Goal: Task Accomplishment & Management: Manage account settings

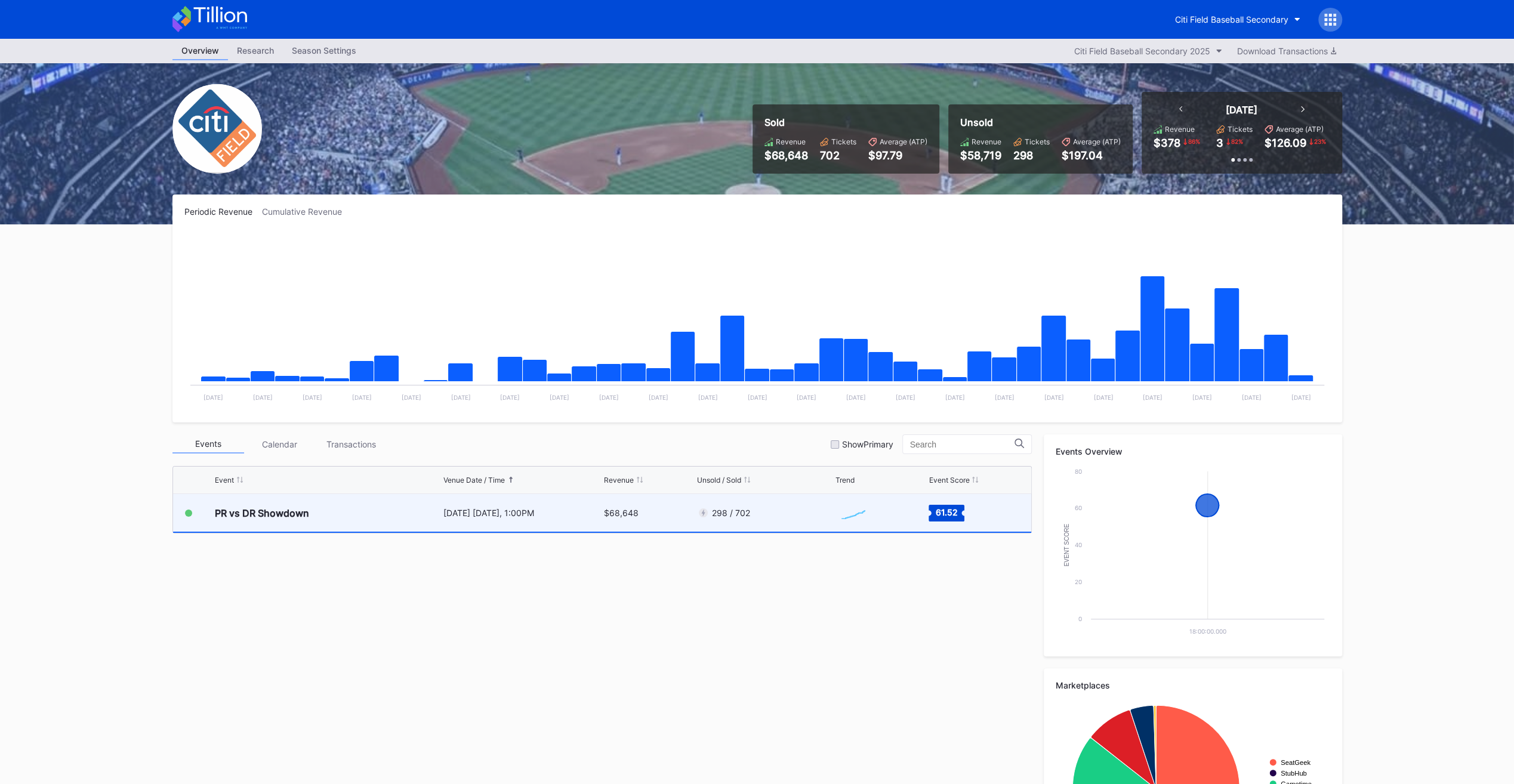
click at [510, 504] on div "[DATE] [DATE], 1:00PM" at bounding box center [523, 512] width 158 height 37
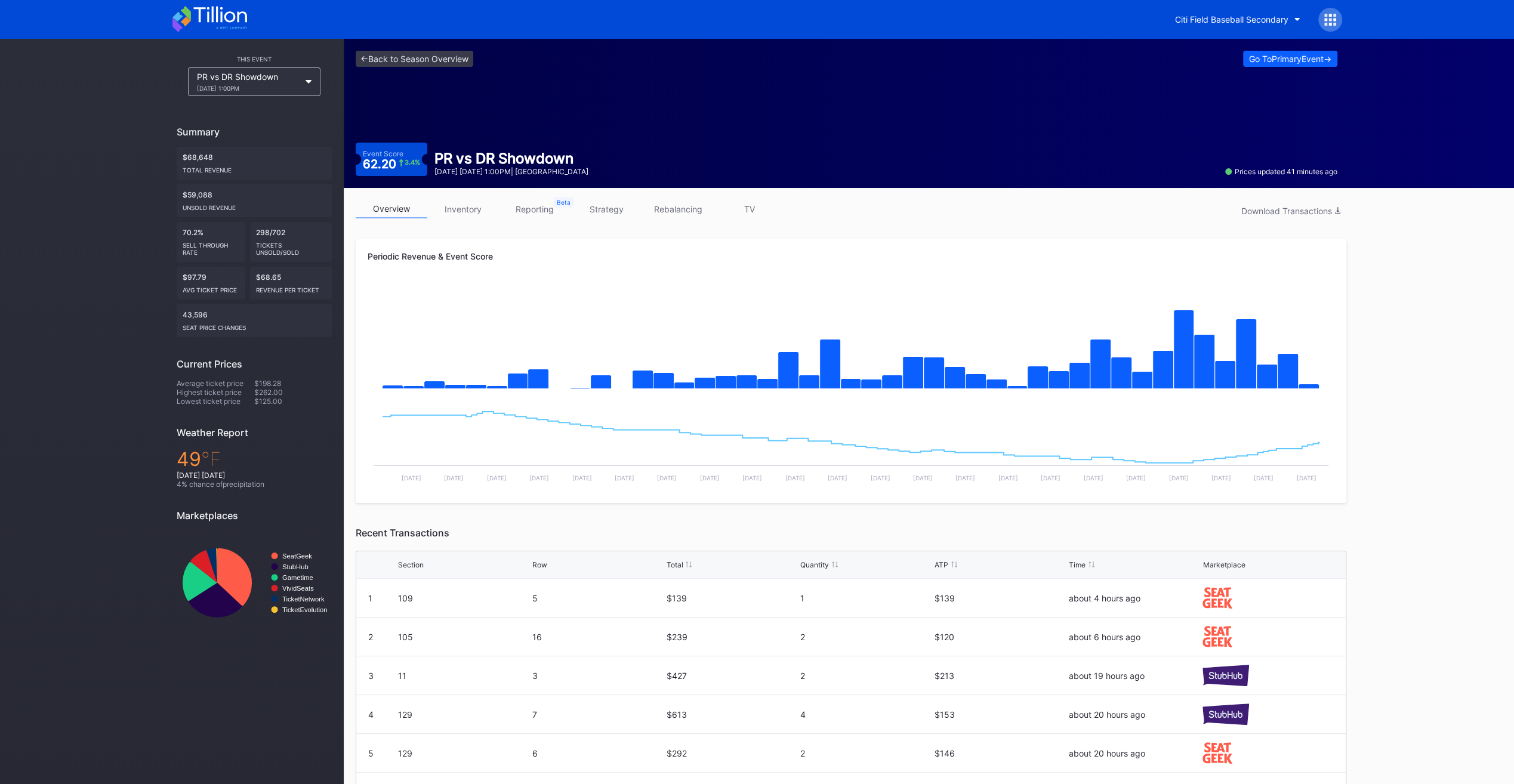
click at [216, 22] on icon at bounding box center [210, 19] width 75 height 26
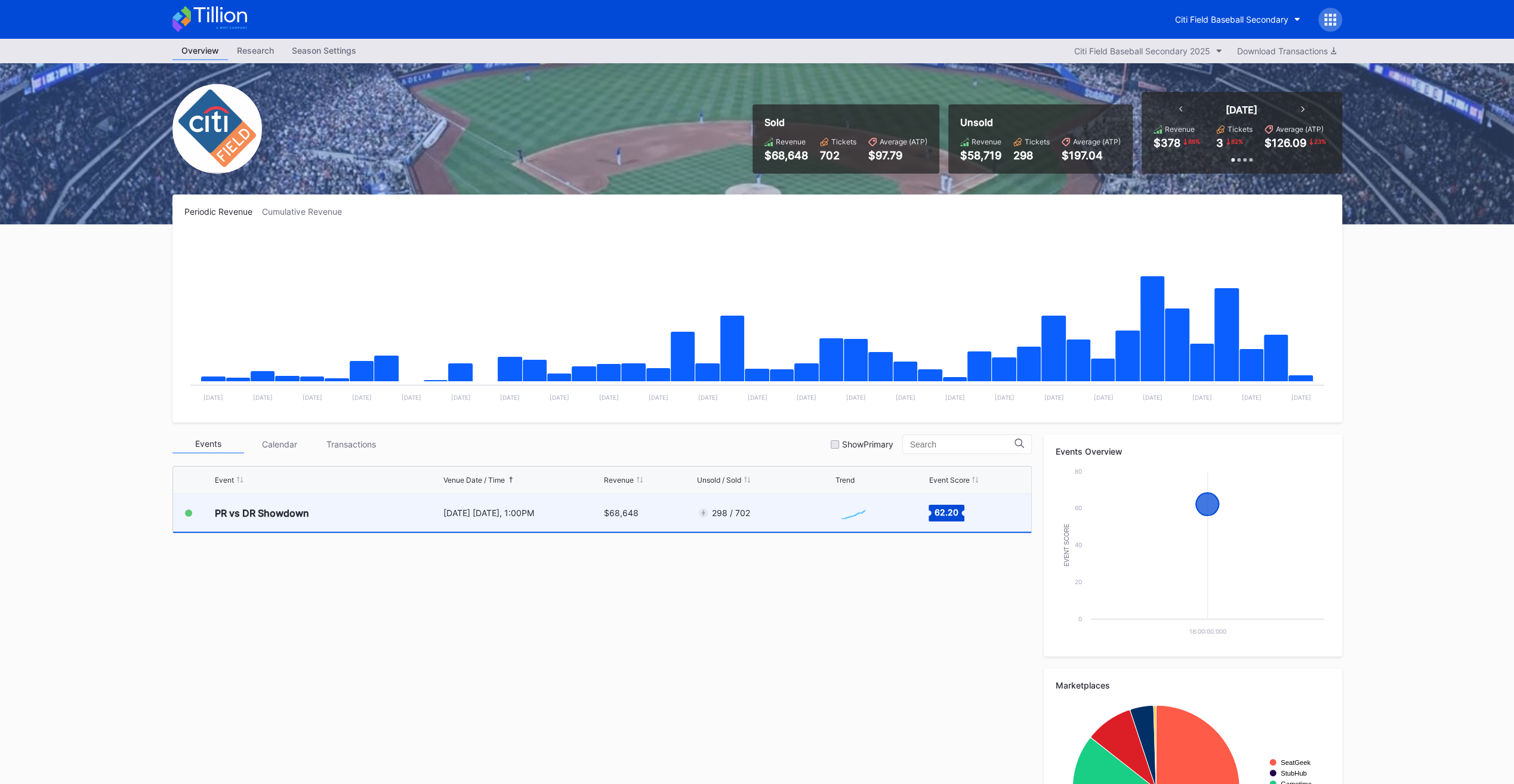
click at [590, 511] on div "[DATE] [DATE], 1:00PM" at bounding box center [523, 512] width 158 height 10
click at [614, 513] on div "$68,648" at bounding box center [622, 512] width 35 height 10
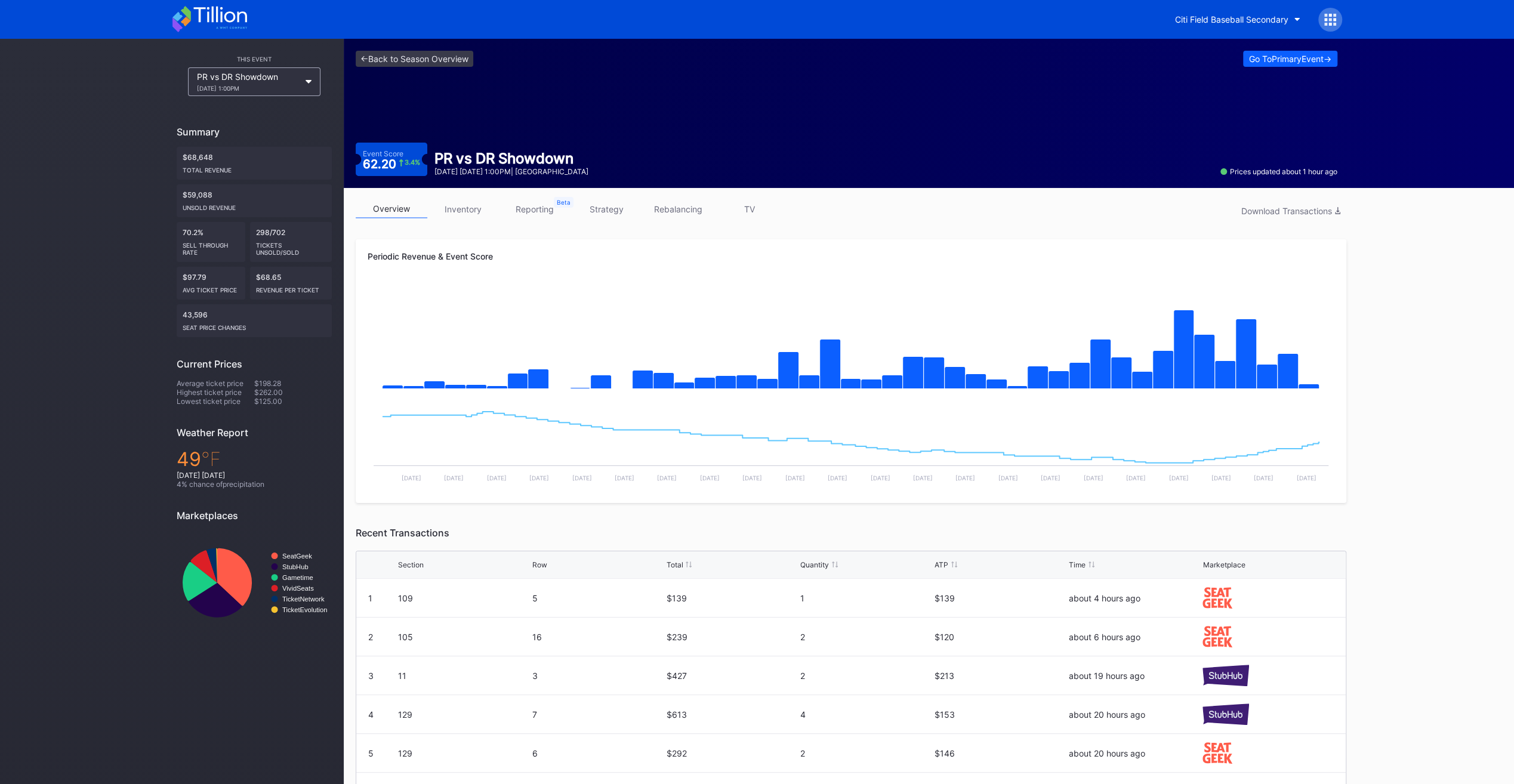
click at [469, 217] on link "inventory" at bounding box center [463, 209] width 72 height 19
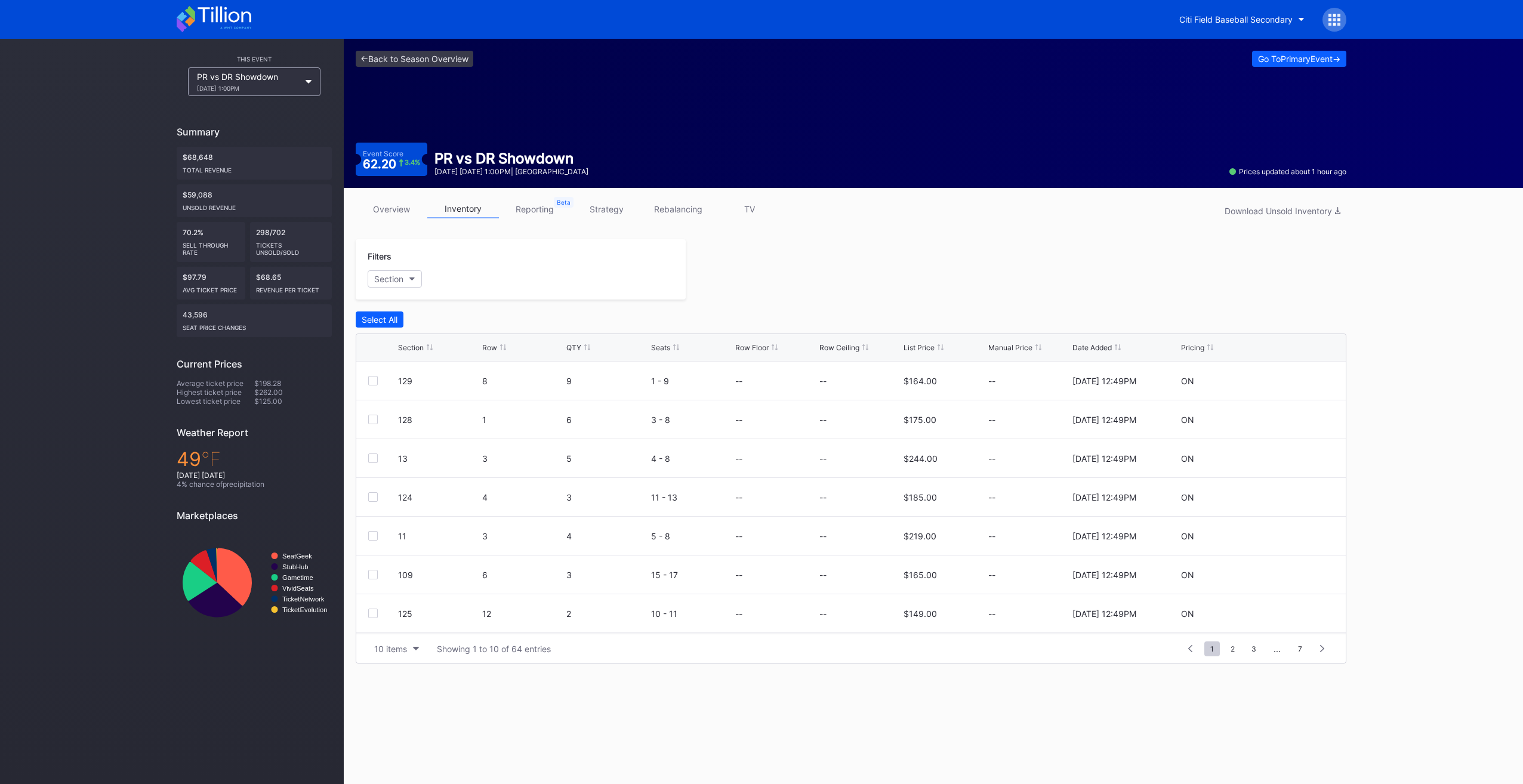
click at [923, 349] on div "List Price" at bounding box center [919, 347] width 31 height 9
click at [1084, 275] on div at bounding box center [1016, 269] width 661 height 60
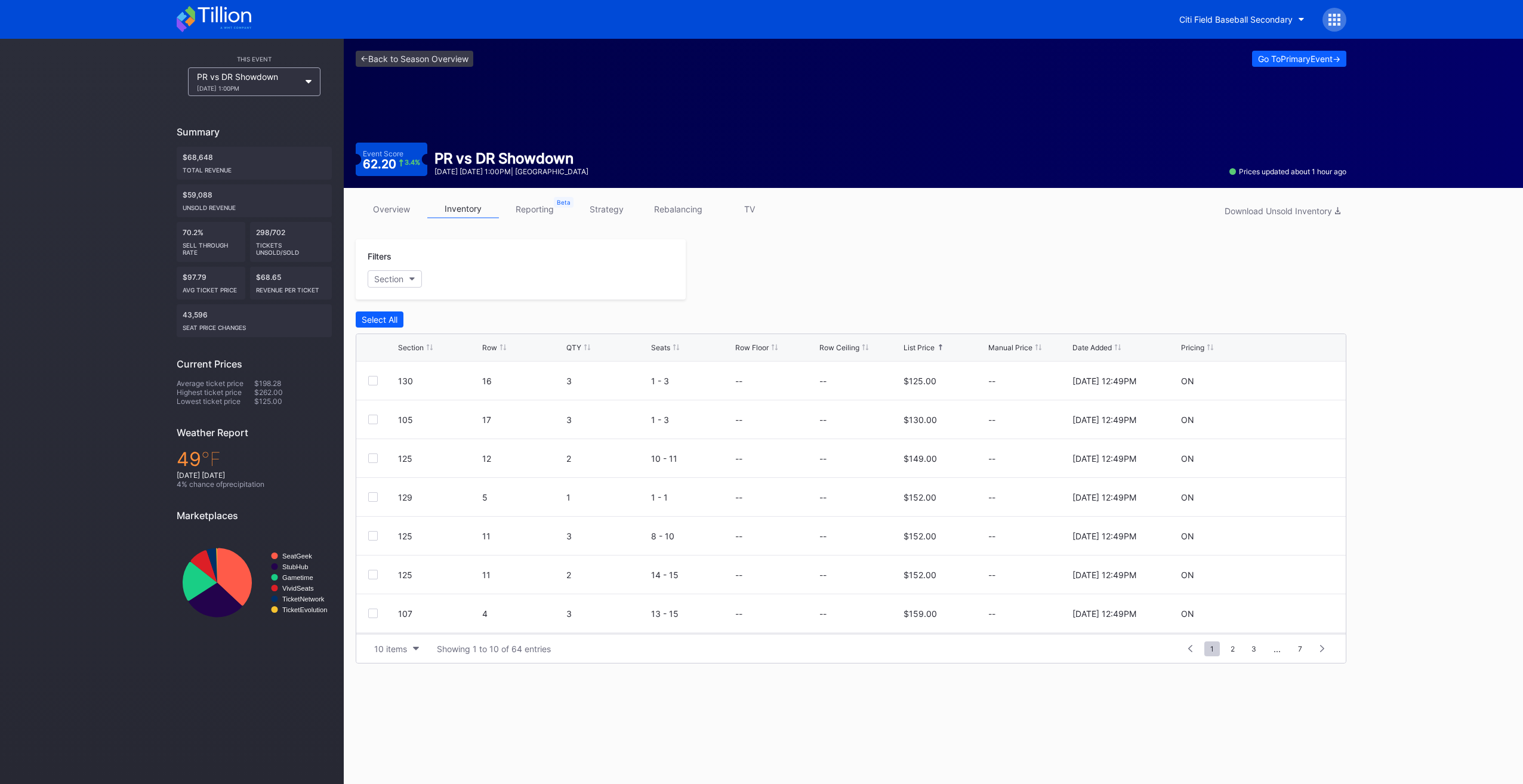
click at [197, 14] on icon at bounding box center [214, 19] width 75 height 26
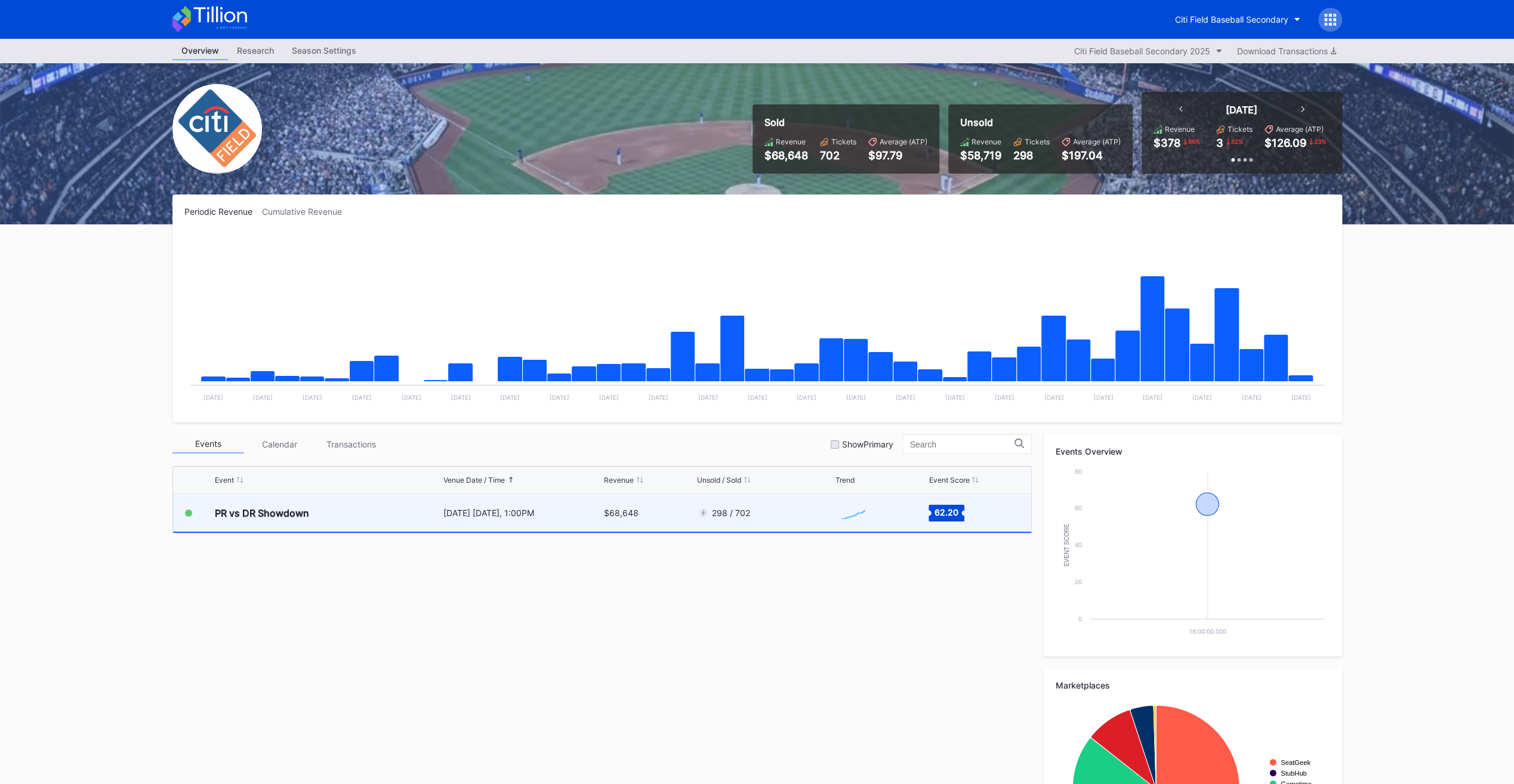
click at [720, 514] on div "298 / 702" at bounding box center [731, 512] width 38 height 10
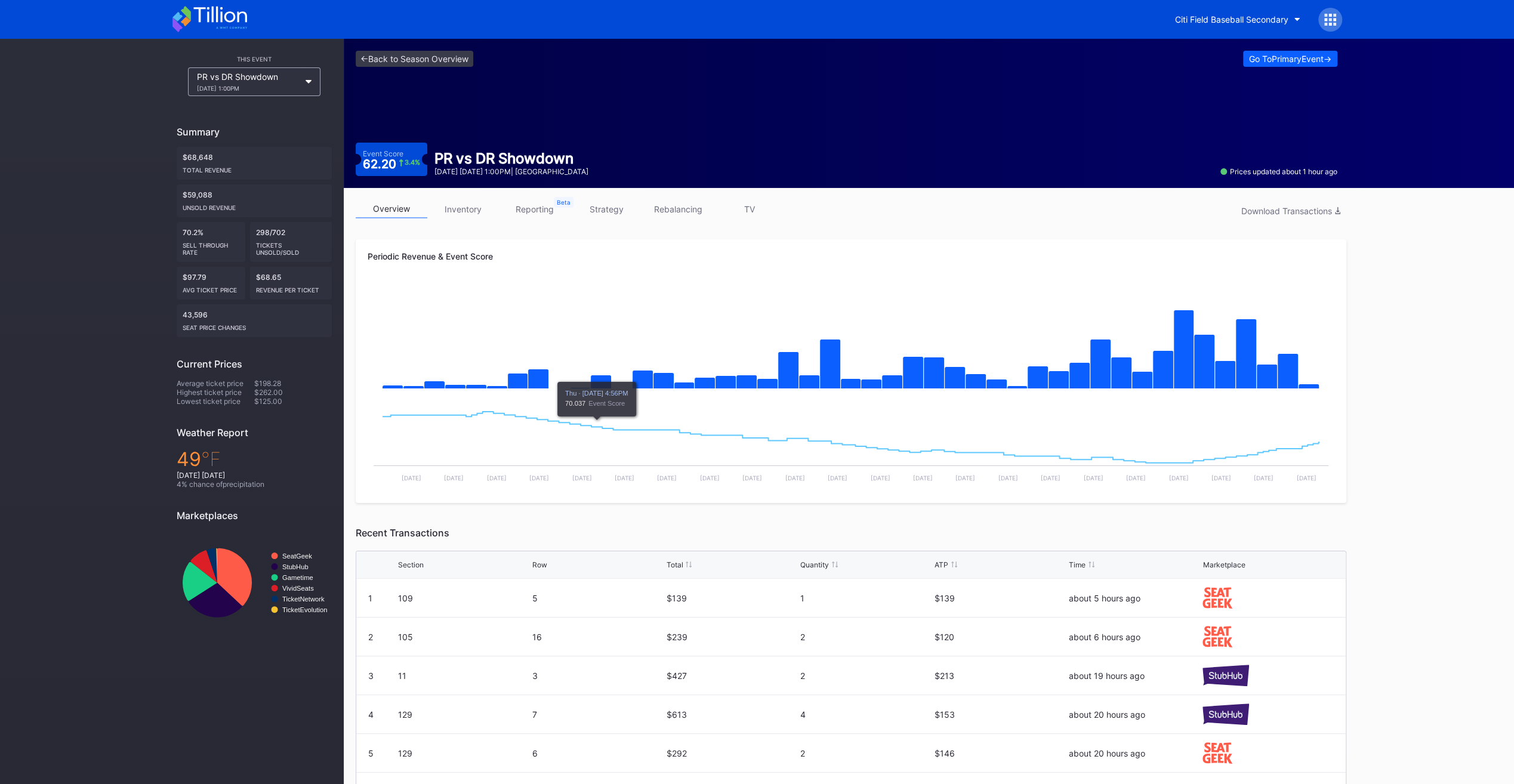
click at [455, 208] on link "inventory" at bounding box center [463, 209] width 72 height 19
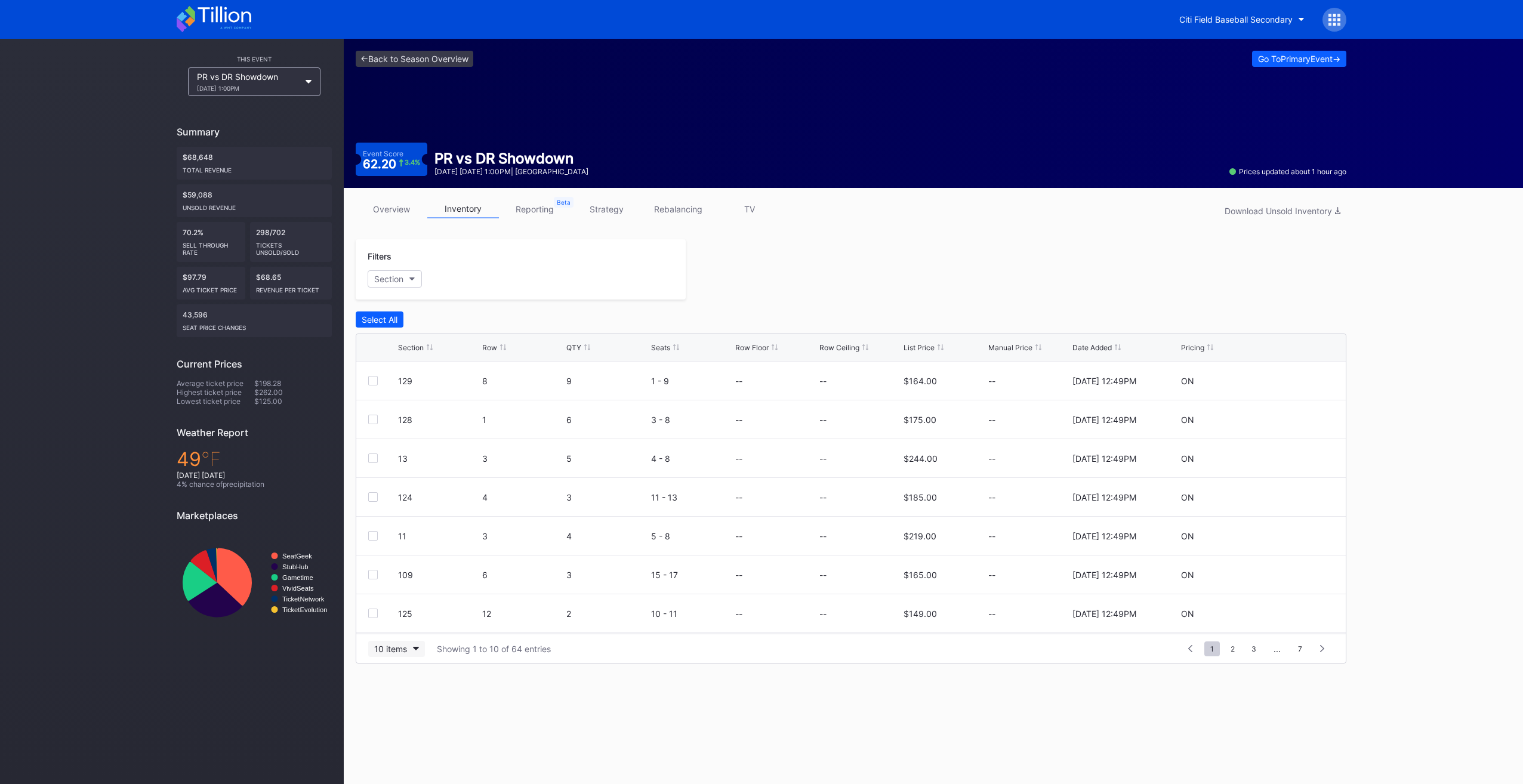
click at [391, 650] on div "10 items" at bounding box center [391, 649] width 33 height 10
click at [393, 738] on div "200 items" at bounding box center [396, 742] width 39 height 10
click at [920, 354] on div "Section Row QTY Seats Row Floor Row Ceiling List Price Manual Price Date Added …" at bounding box center [851, 347] width 989 height 27
click at [919, 348] on div "List Price" at bounding box center [919, 347] width 31 height 9
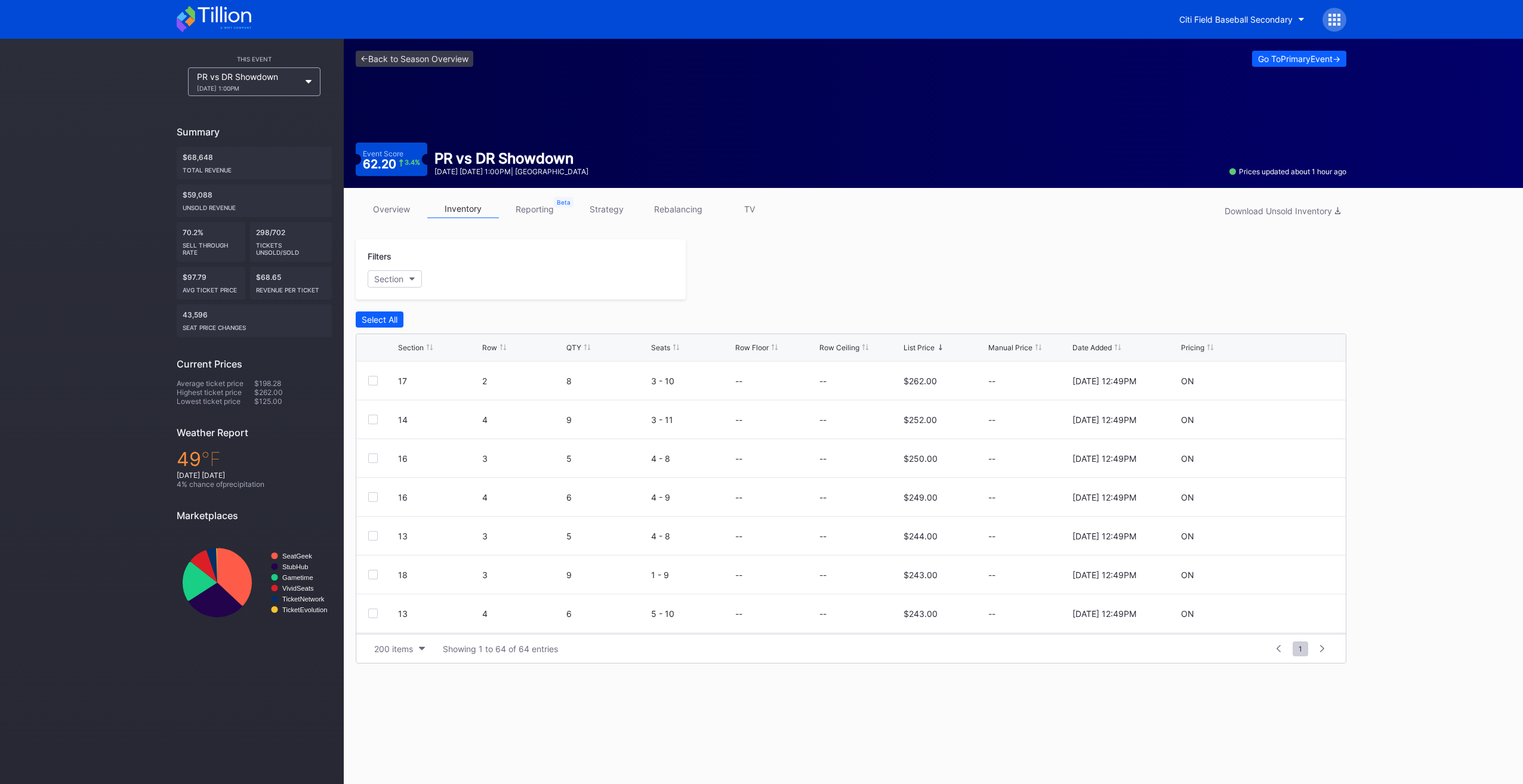
click at [919, 348] on div "List Price" at bounding box center [919, 347] width 31 height 9
click at [1198, 20] on div "Citi Field Baseball Secondary" at bounding box center [1236, 19] width 113 height 10
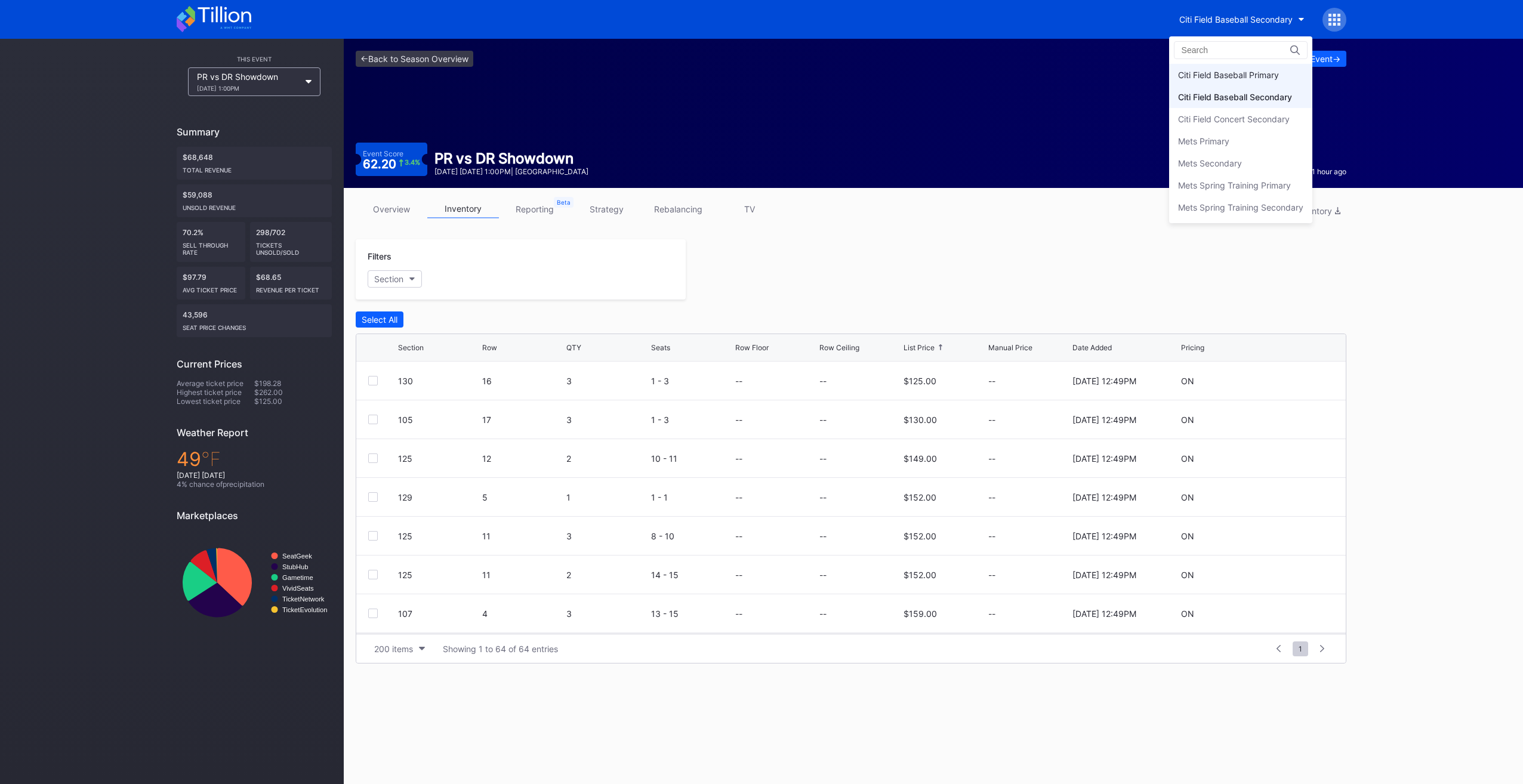
click at [1241, 72] on div "Citi Field Baseball Primary" at bounding box center [1228, 75] width 101 height 10
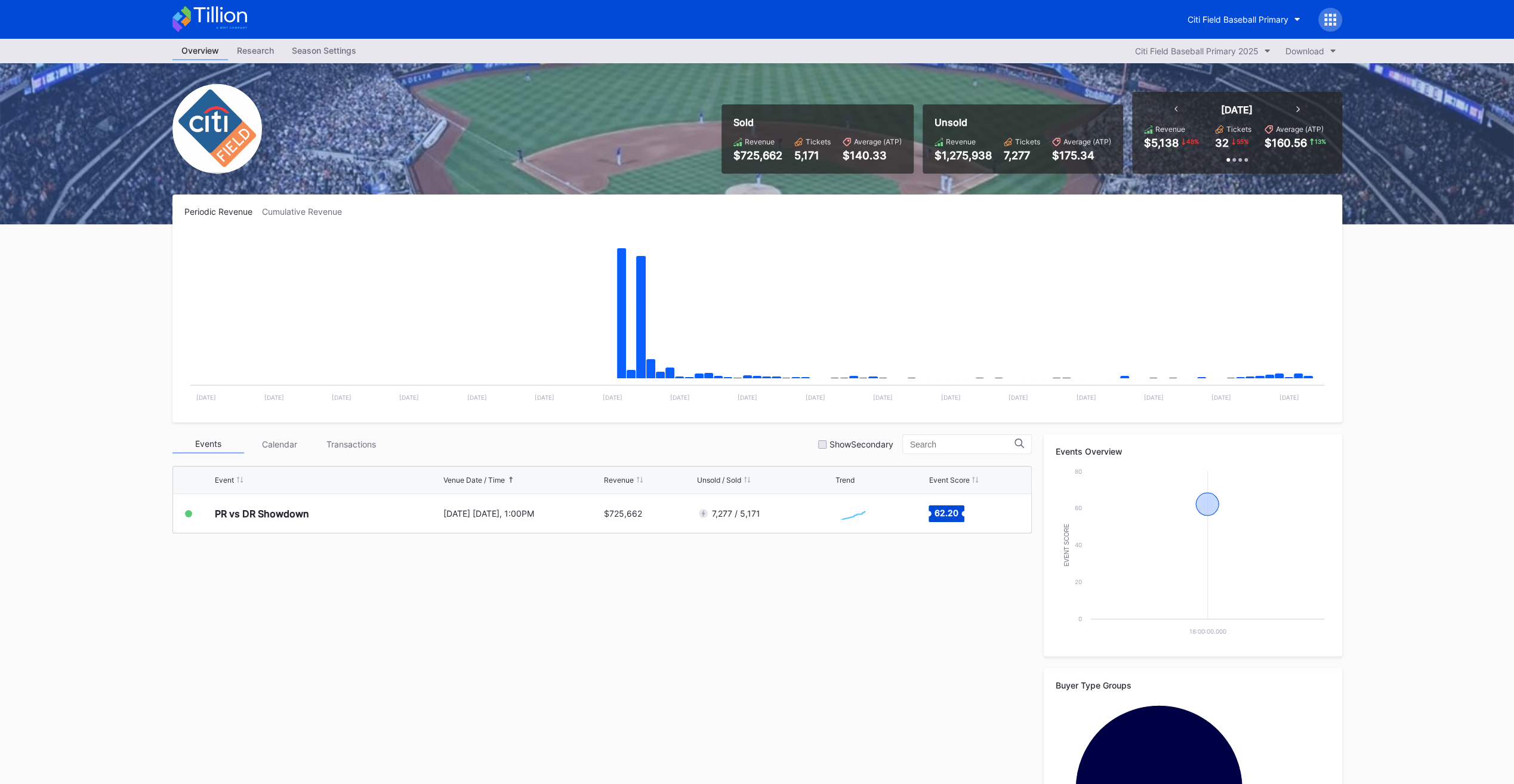
click at [1170, 106] on div "[DATE]" at bounding box center [1237, 110] width 150 height 12
click at [1173, 108] on div "[DATE]" at bounding box center [1237, 110] width 150 height 12
click at [1176, 108] on icon at bounding box center [1176, 110] width 4 height 6
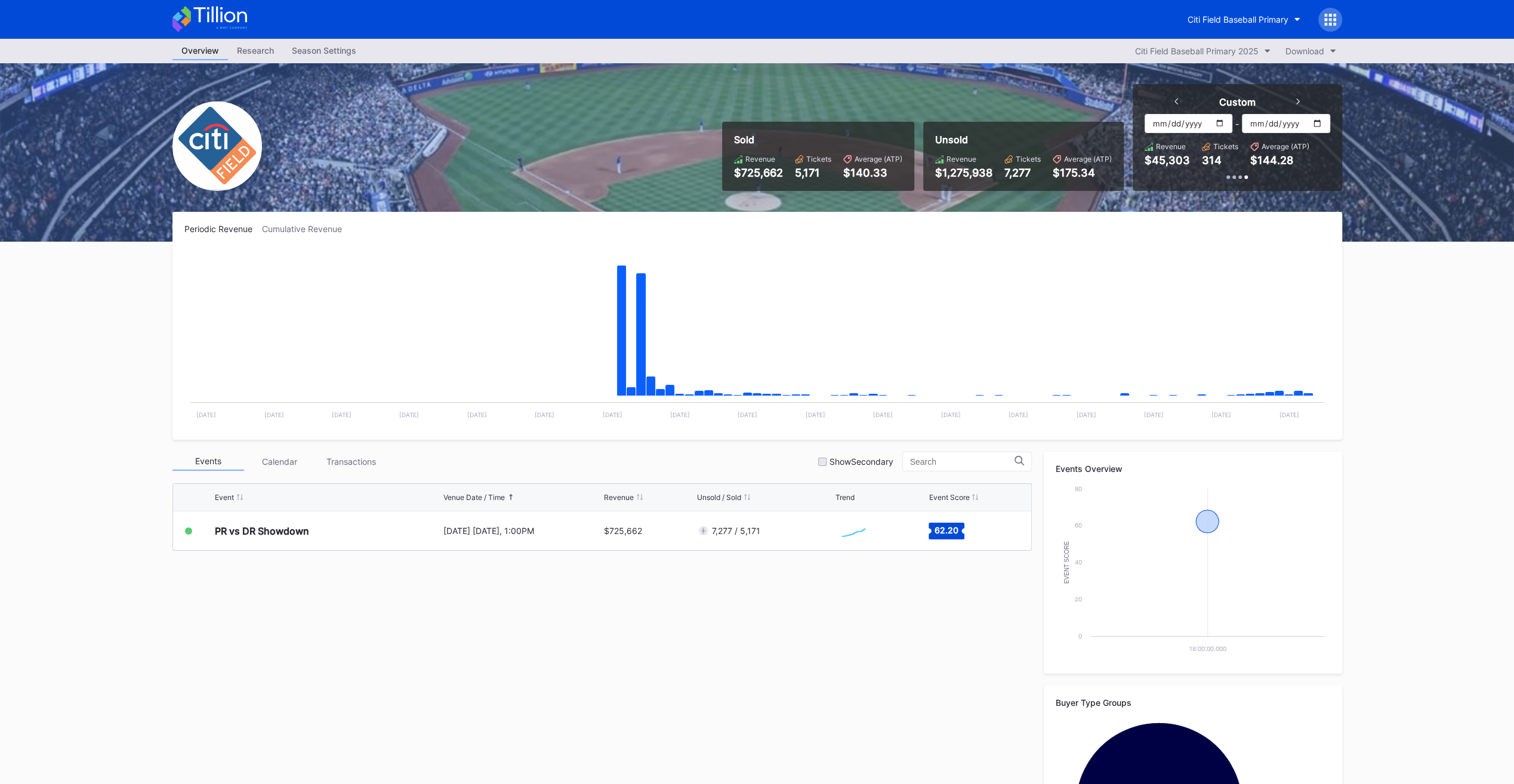
click at [1229, 121] on input "[DATE]" at bounding box center [1188, 123] width 88 height 19
click at [1222, 121] on input "[DATE]" at bounding box center [1188, 123] width 88 height 19
type input "[DATE]"
click at [1322, 120] on input "[DATE]" at bounding box center [1286, 123] width 88 height 19
type input "[DATE]"
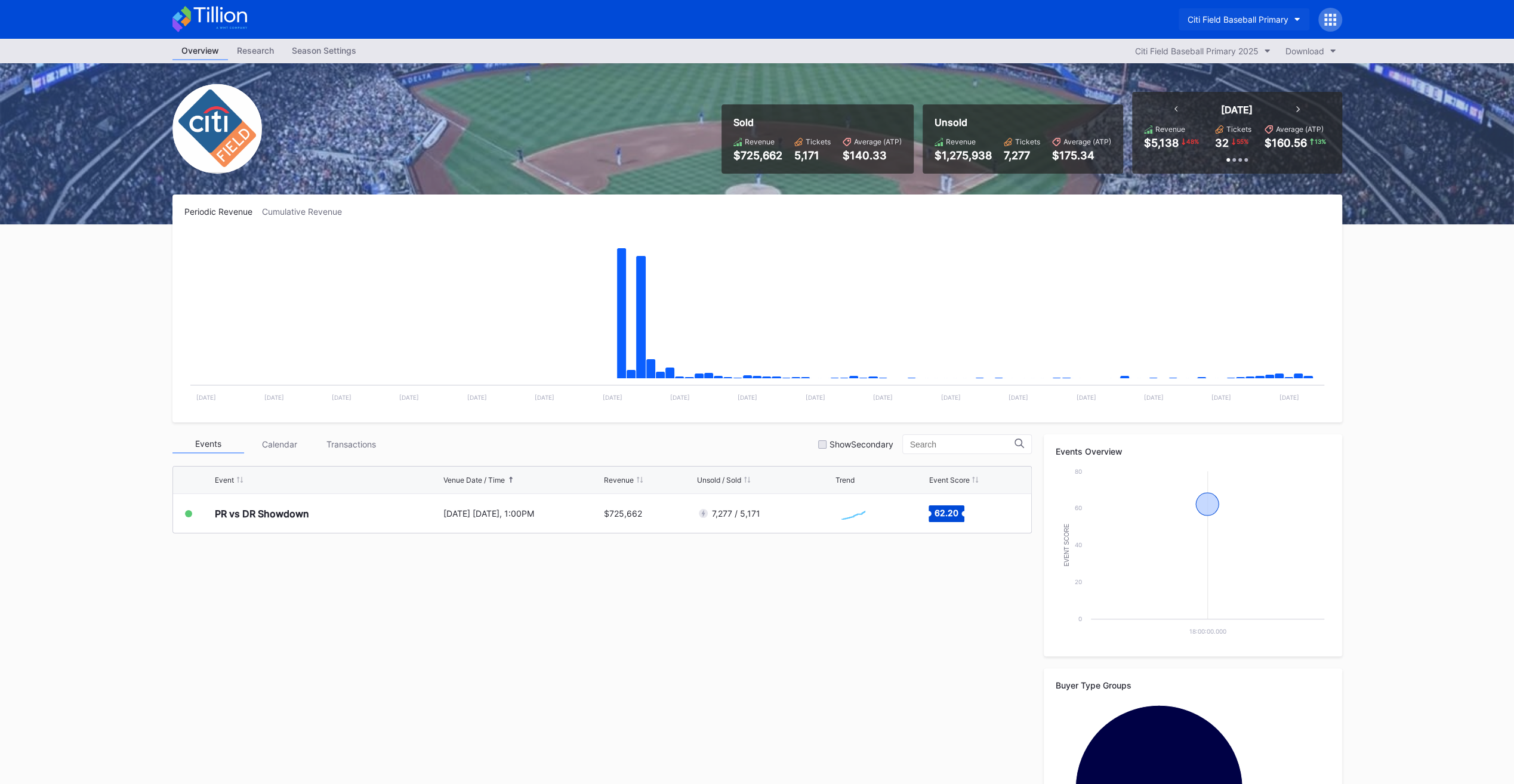
click at [1257, 24] on div "Citi Field Baseball Primary" at bounding box center [1238, 19] width 101 height 10
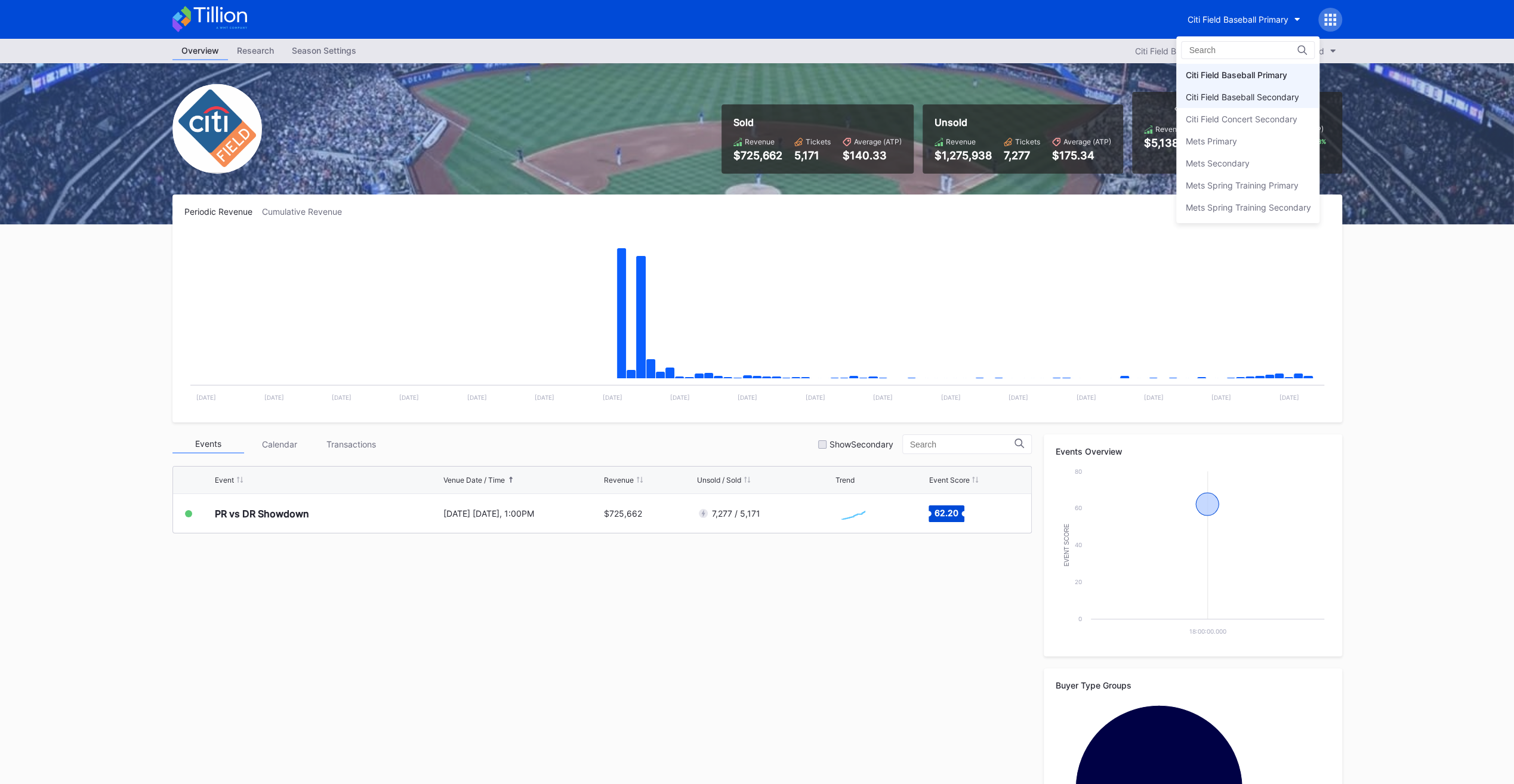
click at [1246, 99] on div "Citi Field Baseball Secondary" at bounding box center [1242, 97] width 113 height 10
